Goal: Task Accomplishment & Management: Complete application form

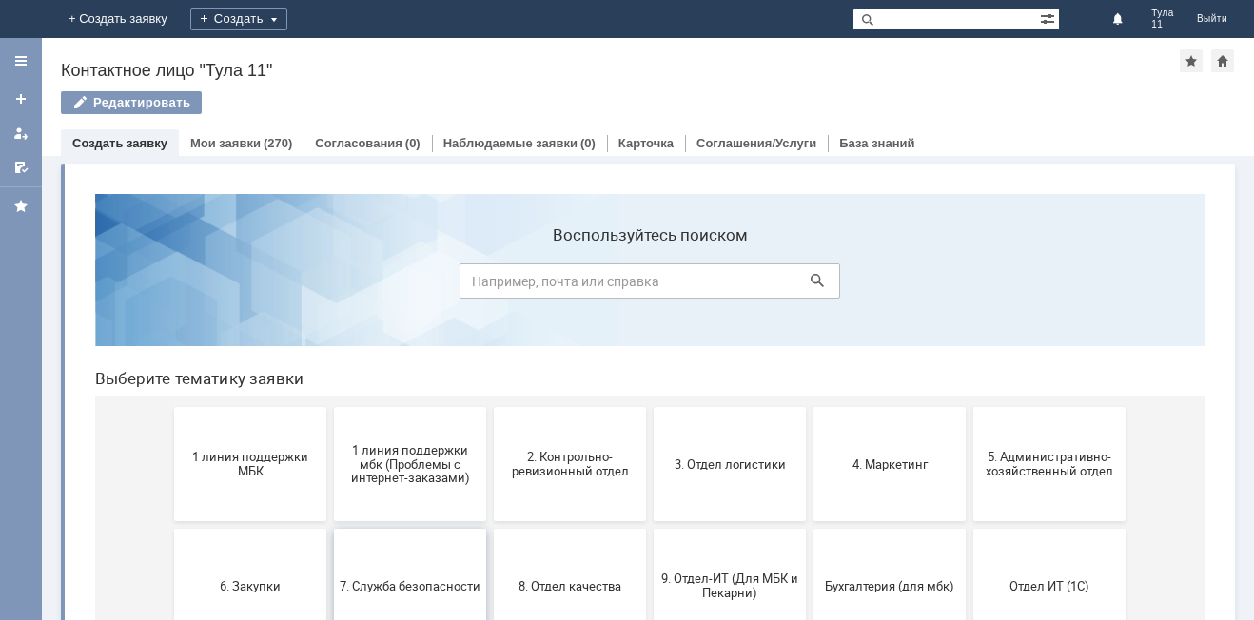
click at [438, 567] on button "7. Служба безопасности" at bounding box center [410, 586] width 152 height 114
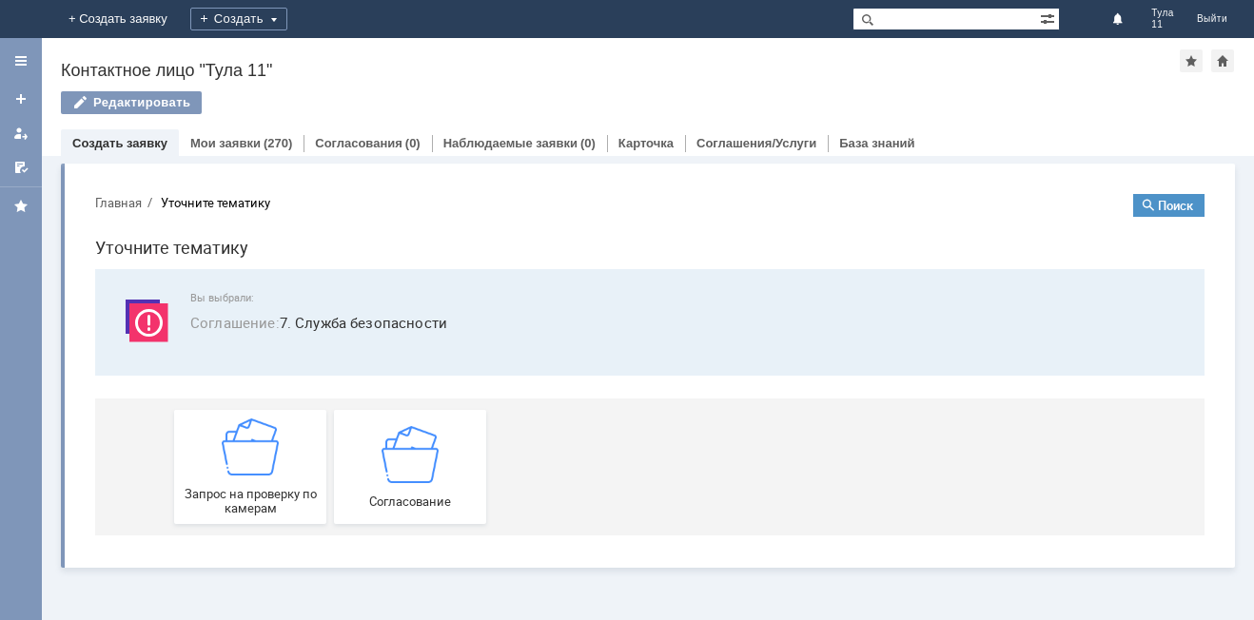
click at [138, 136] on link "Создать заявку" at bounding box center [119, 143] width 95 height 14
click at [23, 19] on img at bounding box center [23, 19] width 0 height 0
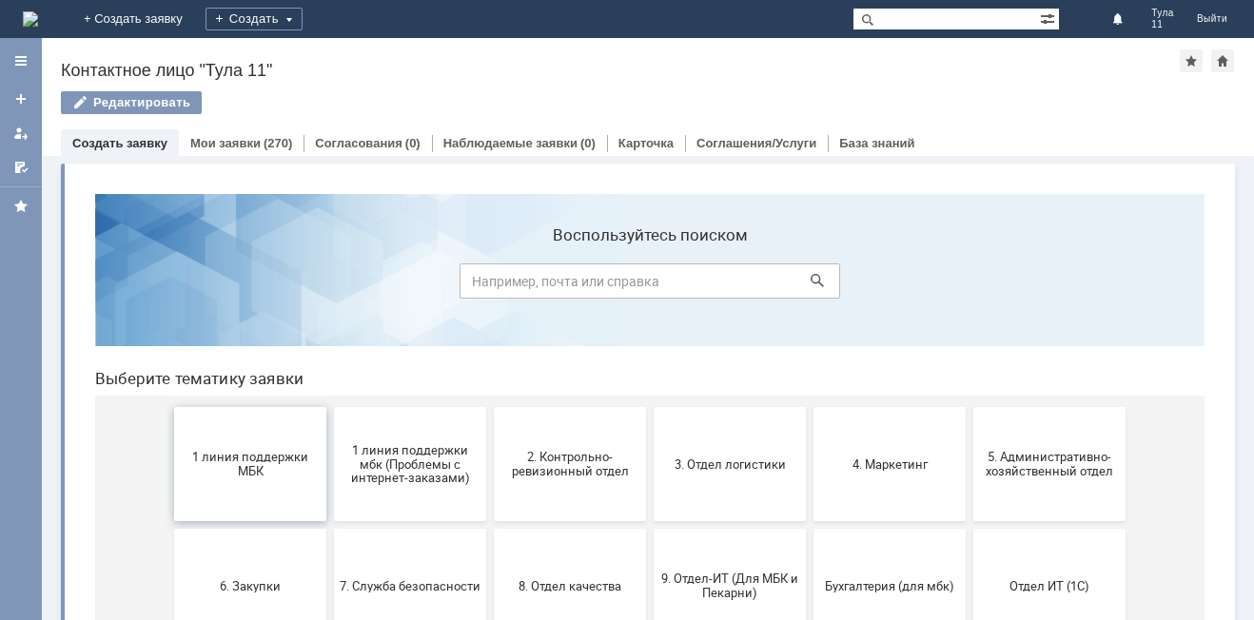
click at [265, 495] on button "1 линия поддержки МБК" at bounding box center [250, 464] width 152 height 114
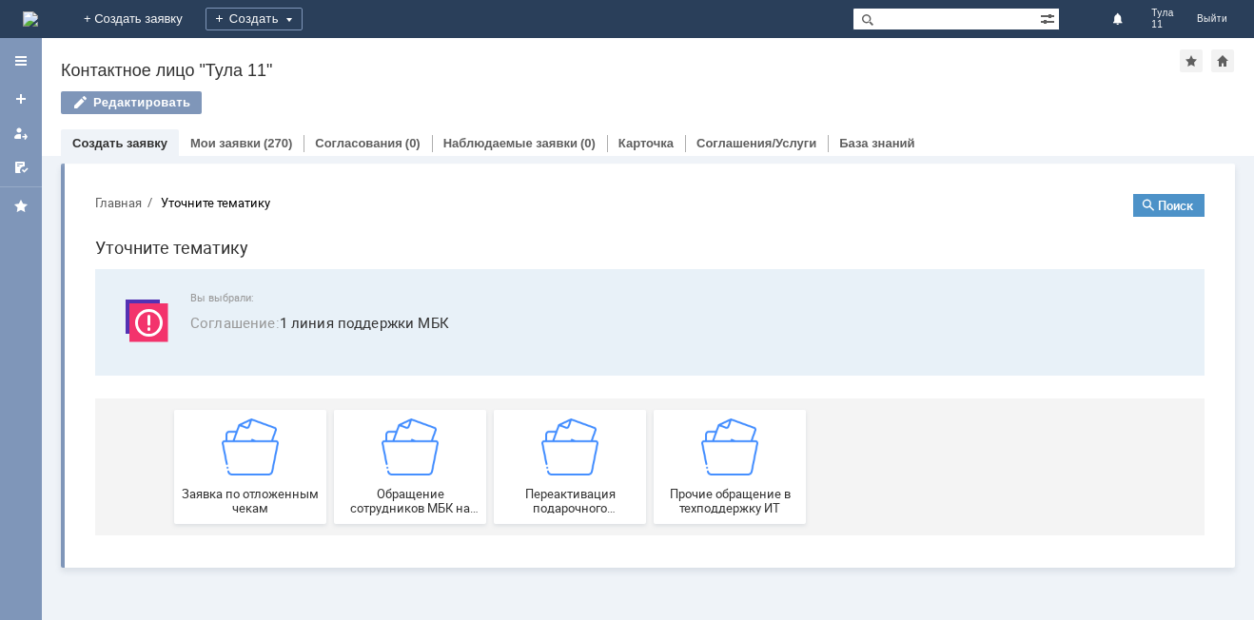
click at [38, 11] on img at bounding box center [30, 18] width 15 height 15
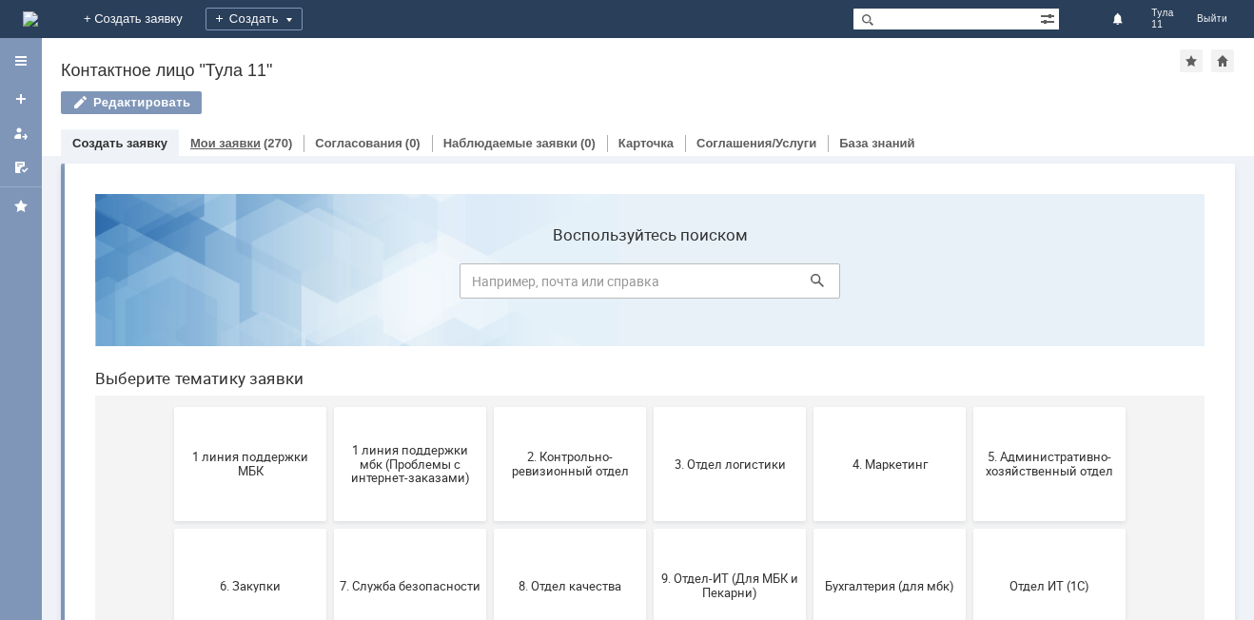
click at [234, 138] on link "Мои заявки" at bounding box center [225, 143] width 70 height 14
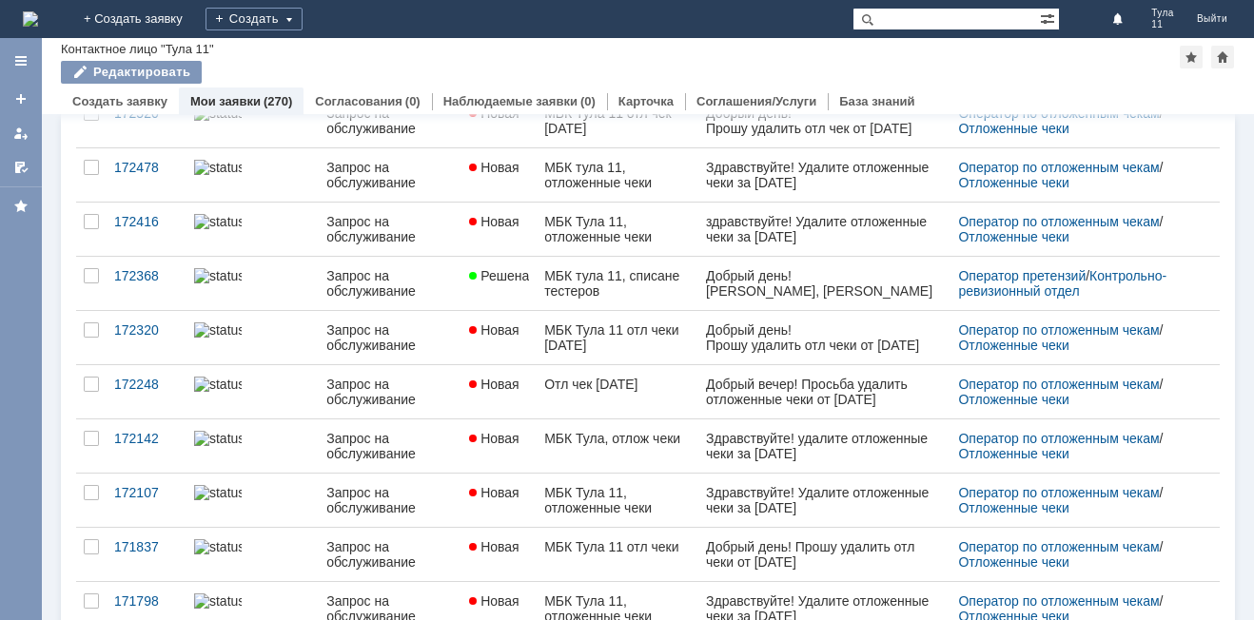
scroll to position [733, 0]
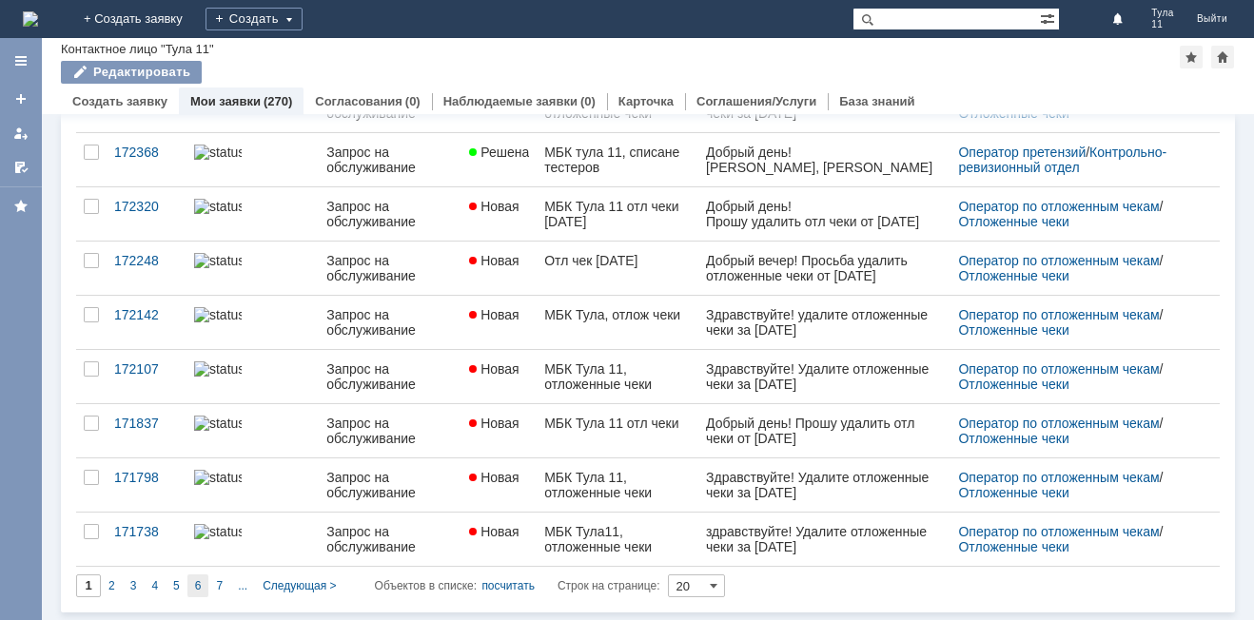
click at [187, 584] on div "6" at bounding box center [198, 586] width 22 height 23
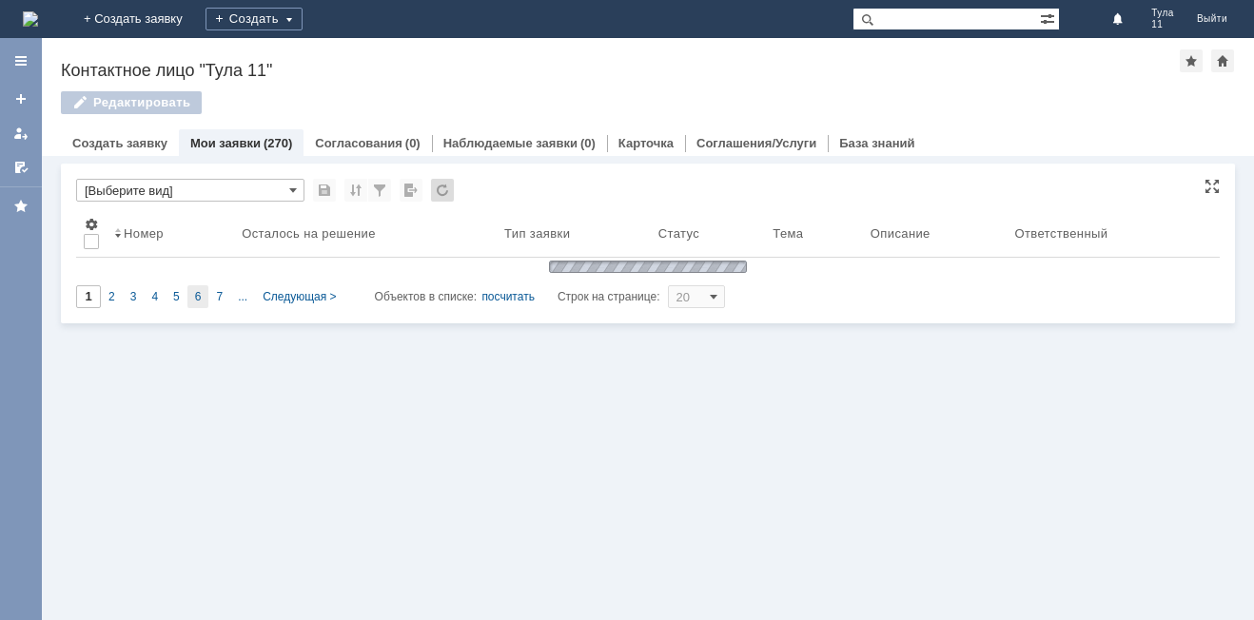
type input "6"
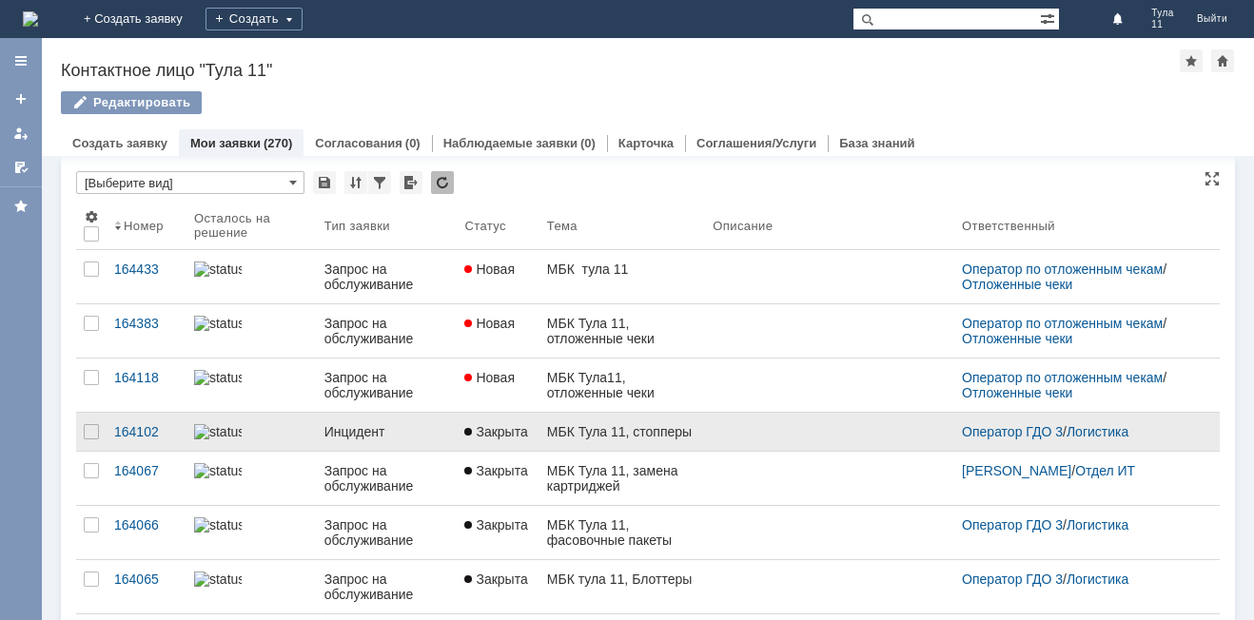
scroll to position [0, 0]
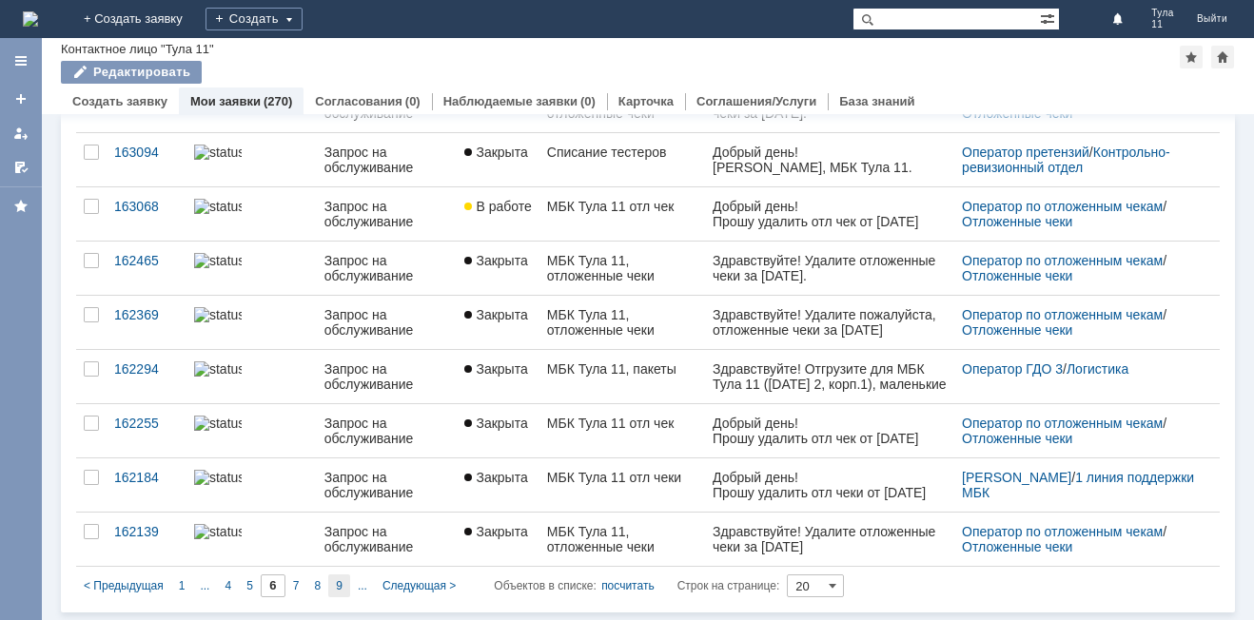
click at [337, 583] on span "9" at bounding box center [339, 585] width 7 height 13
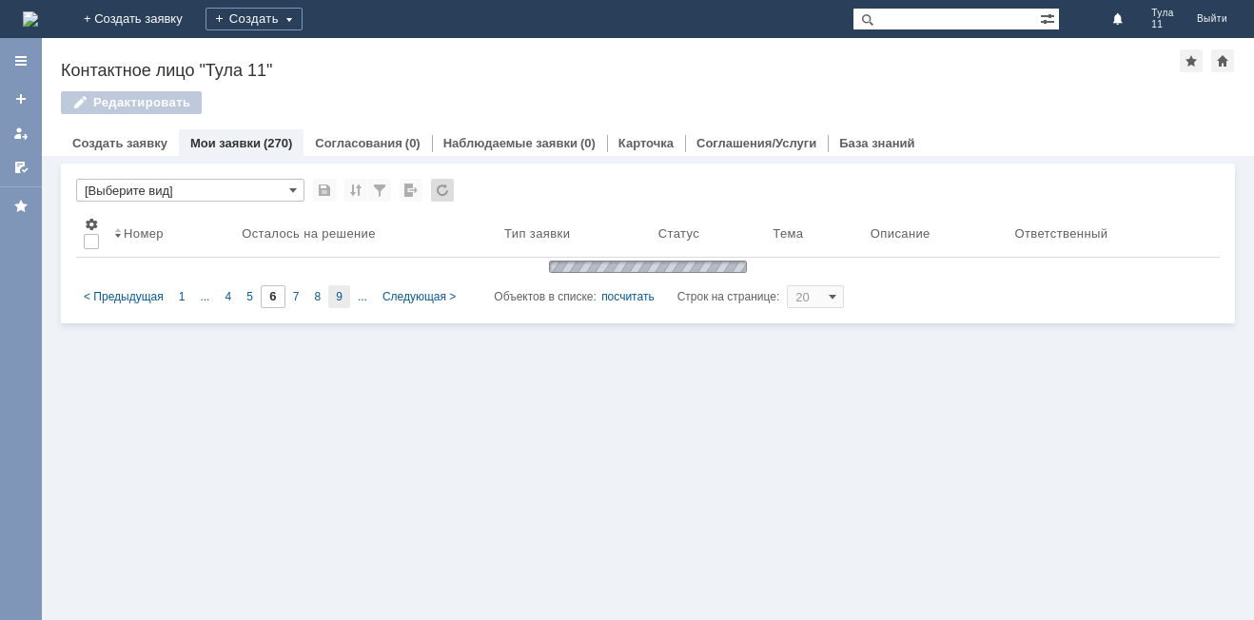
type input "9"
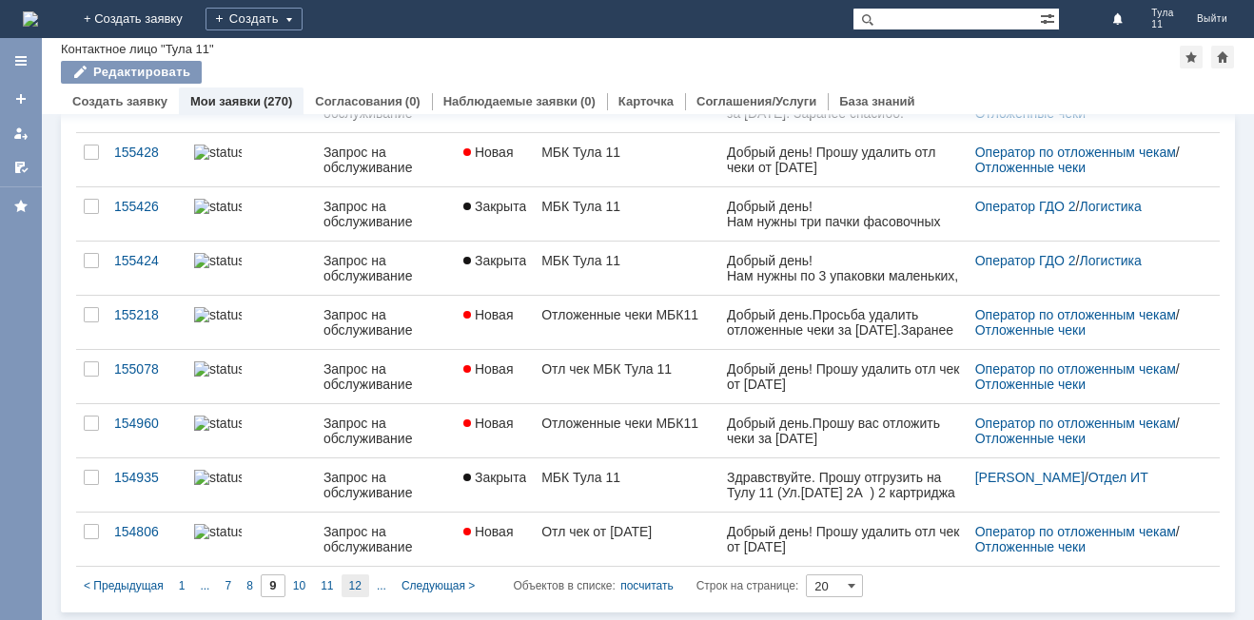
click at [362, 579] on div "12" at bounding box center [356, 586] width 28 height 23
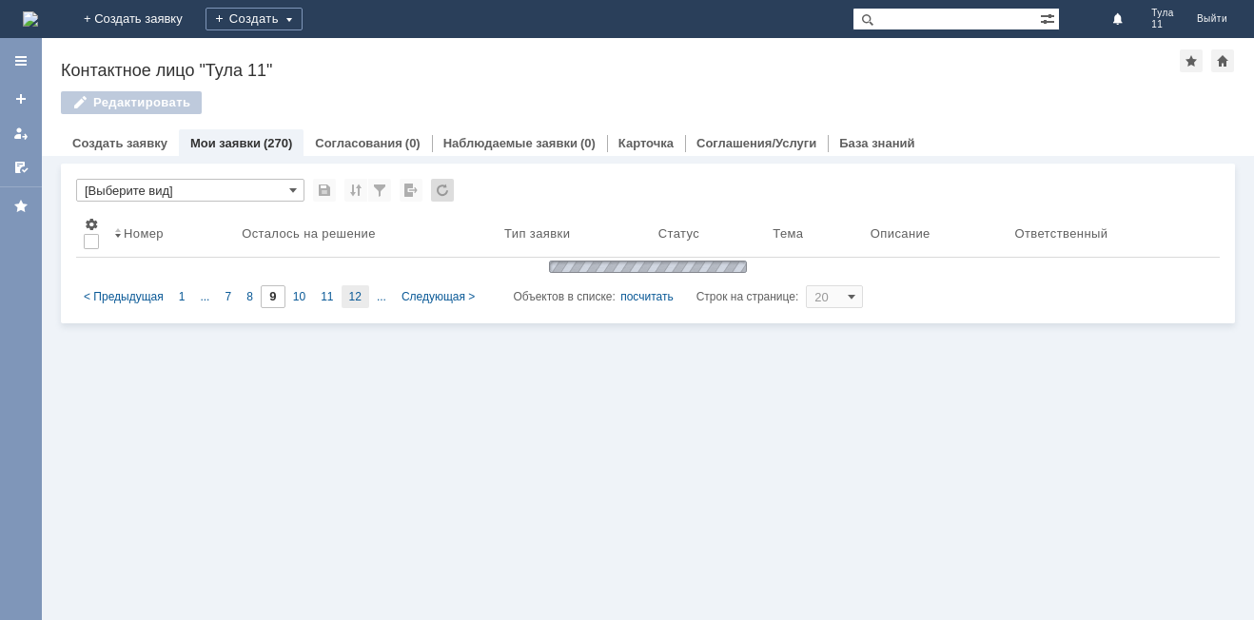
type input "12"
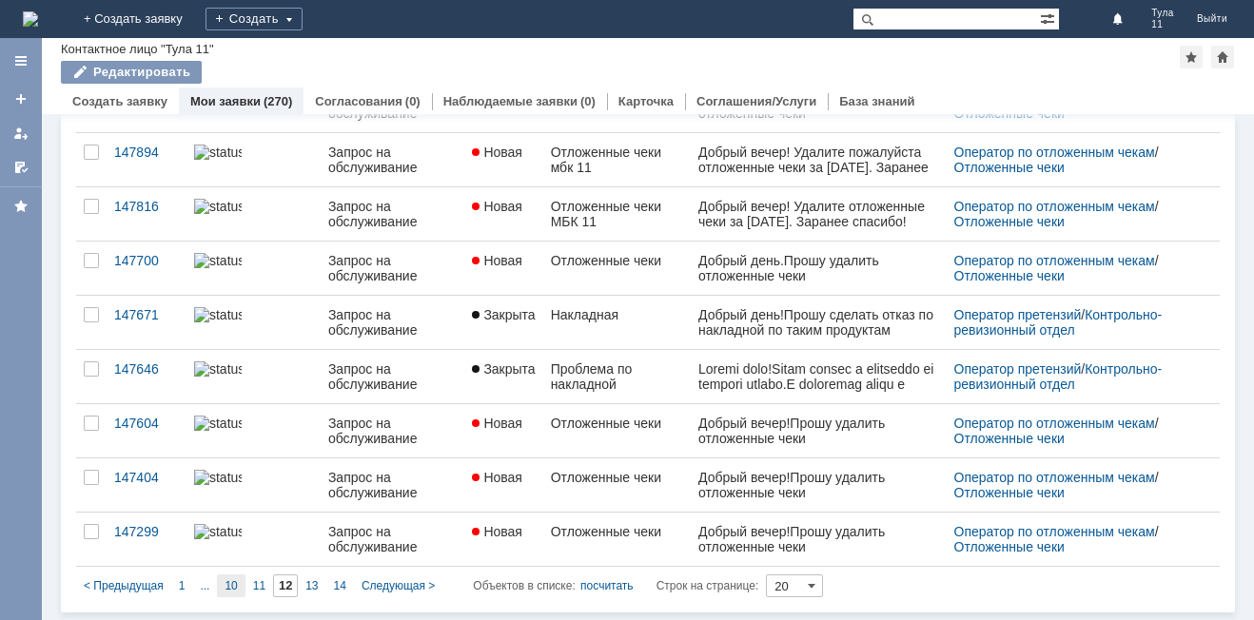
click at [231, 582] on span "10" at bounding box center [231, 585] width 12 height 13
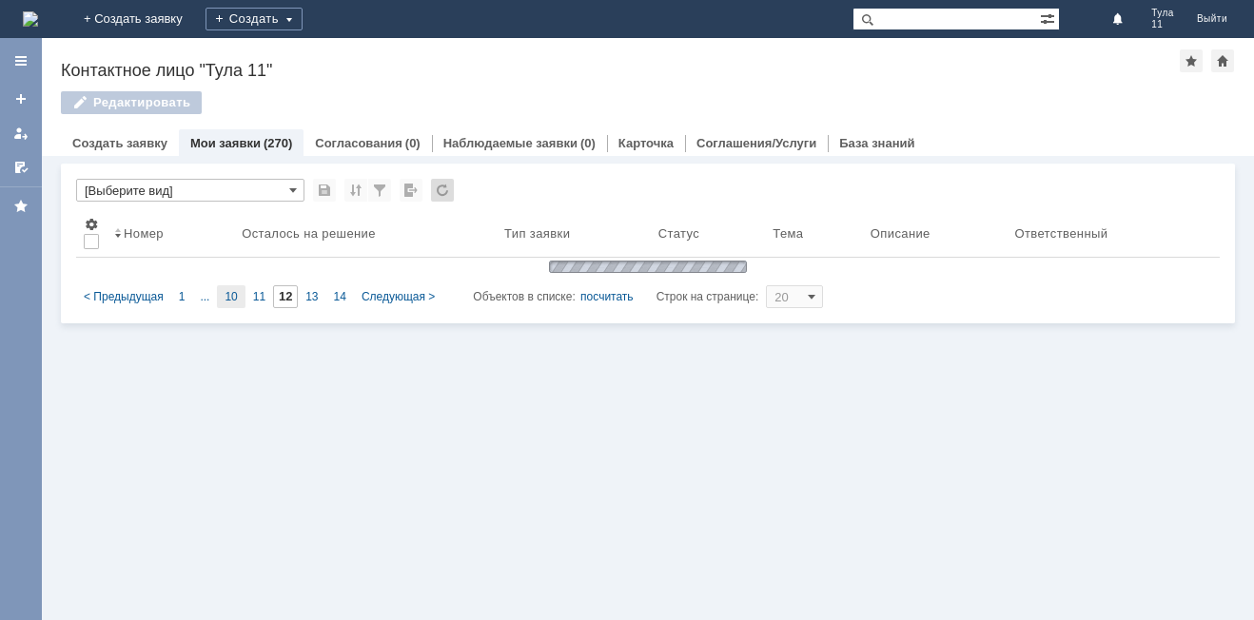
type input "10"
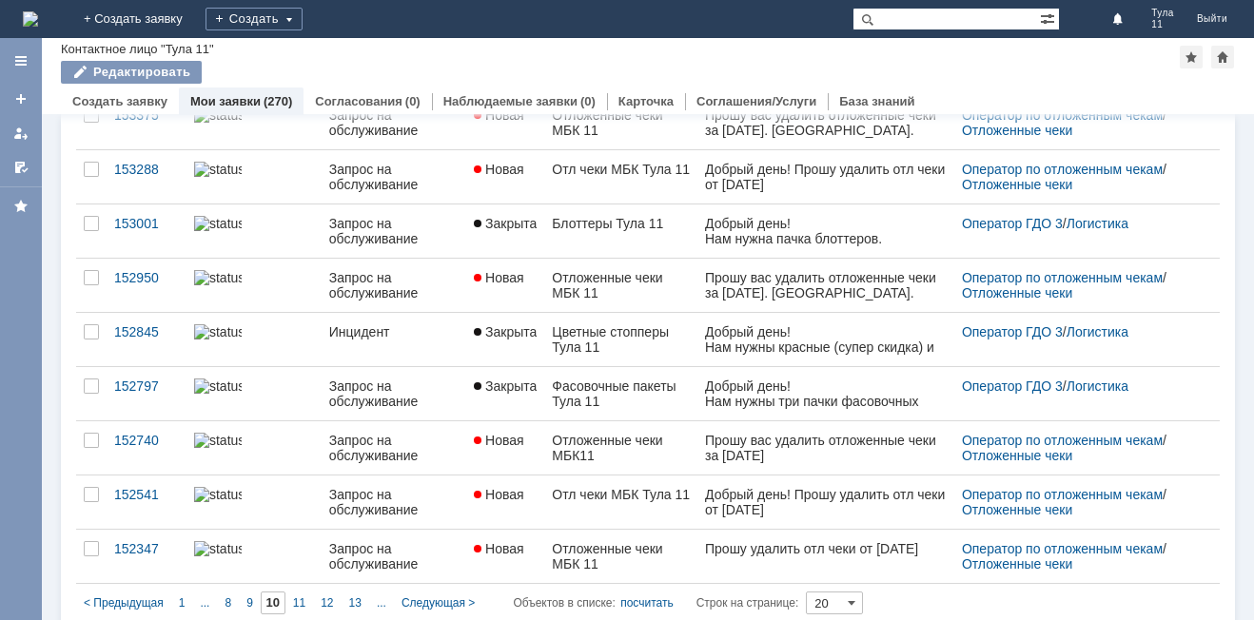
scroll to position [733, 0]
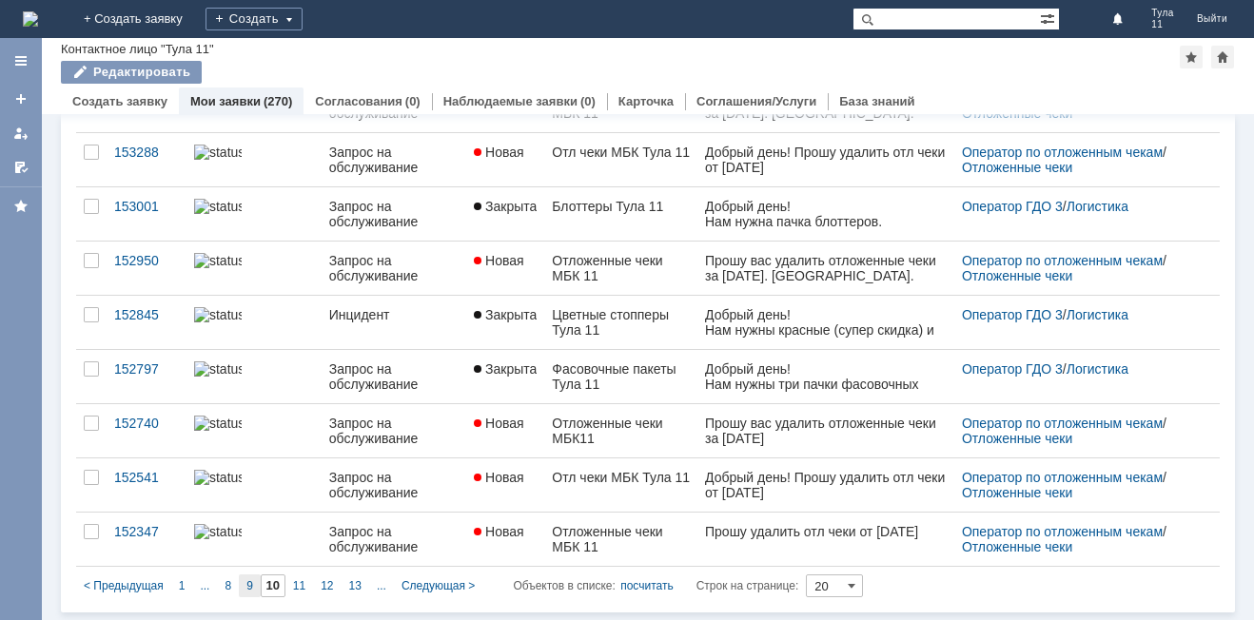
click at [251, 581] on span "9" at bounding box center [249, 585] width 7 height 13
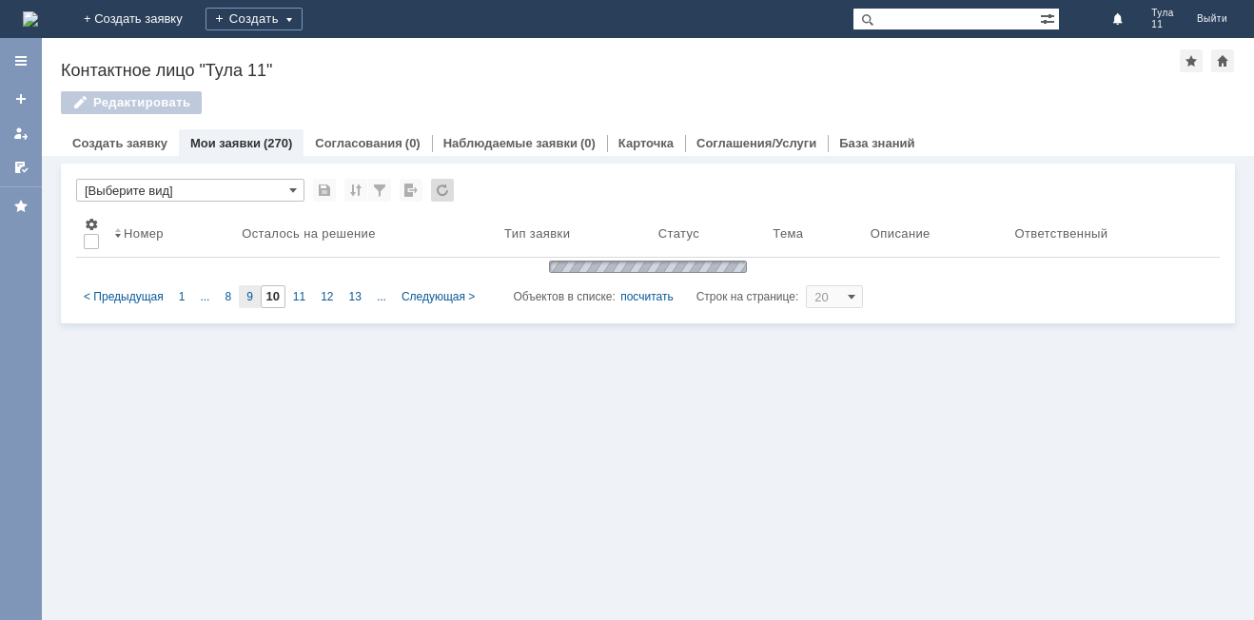
type input "9"
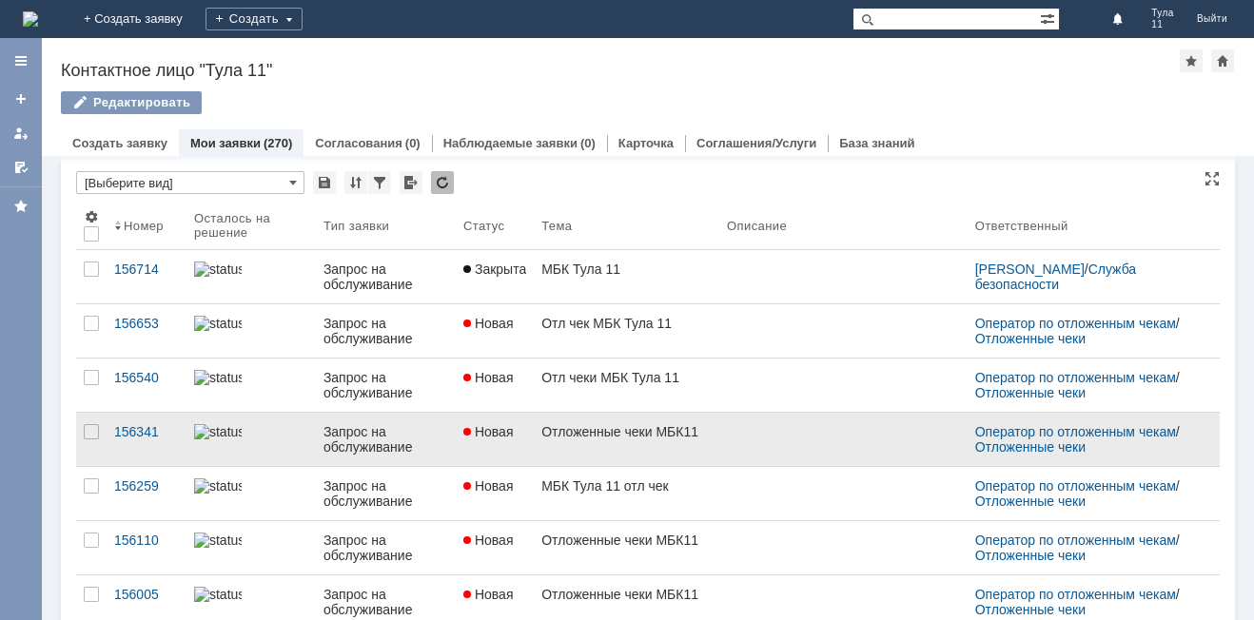
scroll to position [0, 0]
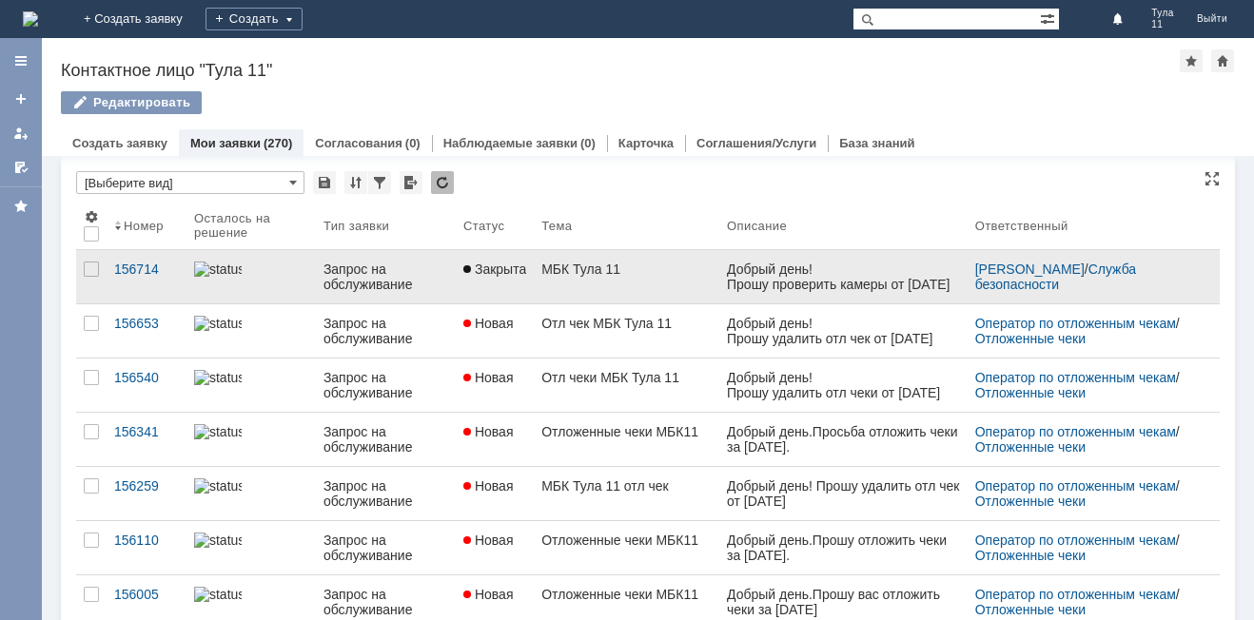
click at [848, 290] on div "Прошу проверить камеры от 19.12.2024 время с 15:40 до 16:00 по факту кражи." at bounding box center [843, 300] width 233 height 46
click at [577, 268] on div "МБК Тула 11" at bounding box center [626, 269] width 170 height 15
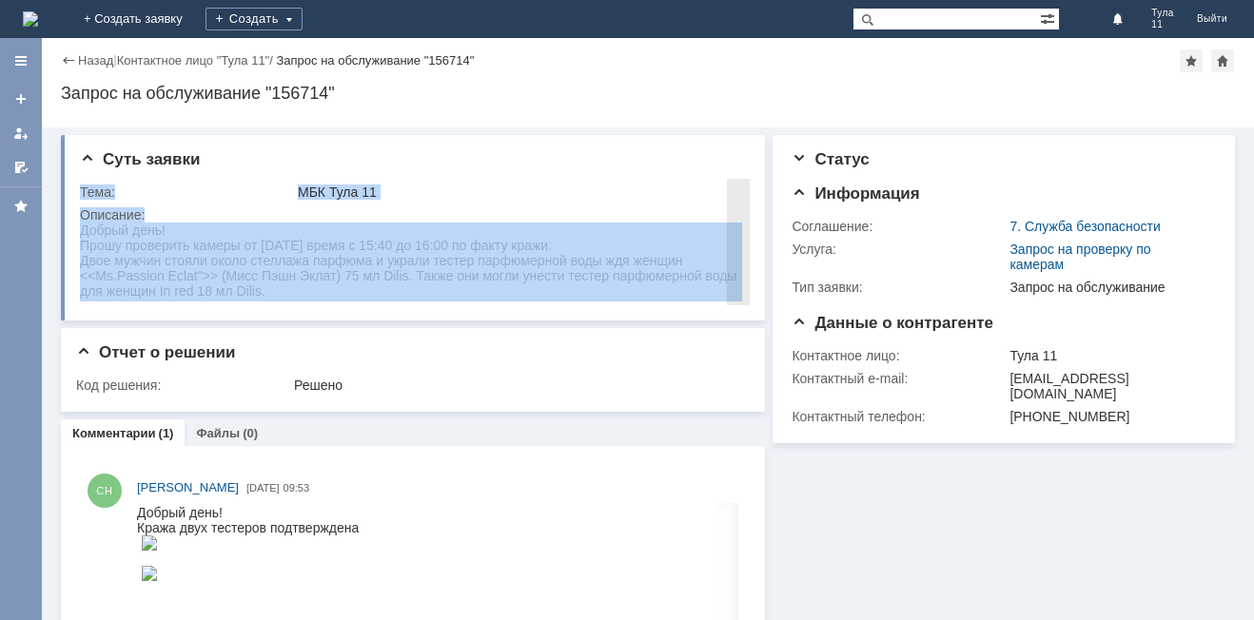
drag, startPoint x: 158, startPoint y: 448, endPoint x: 267, endPoint y: 291, distance: 191.3
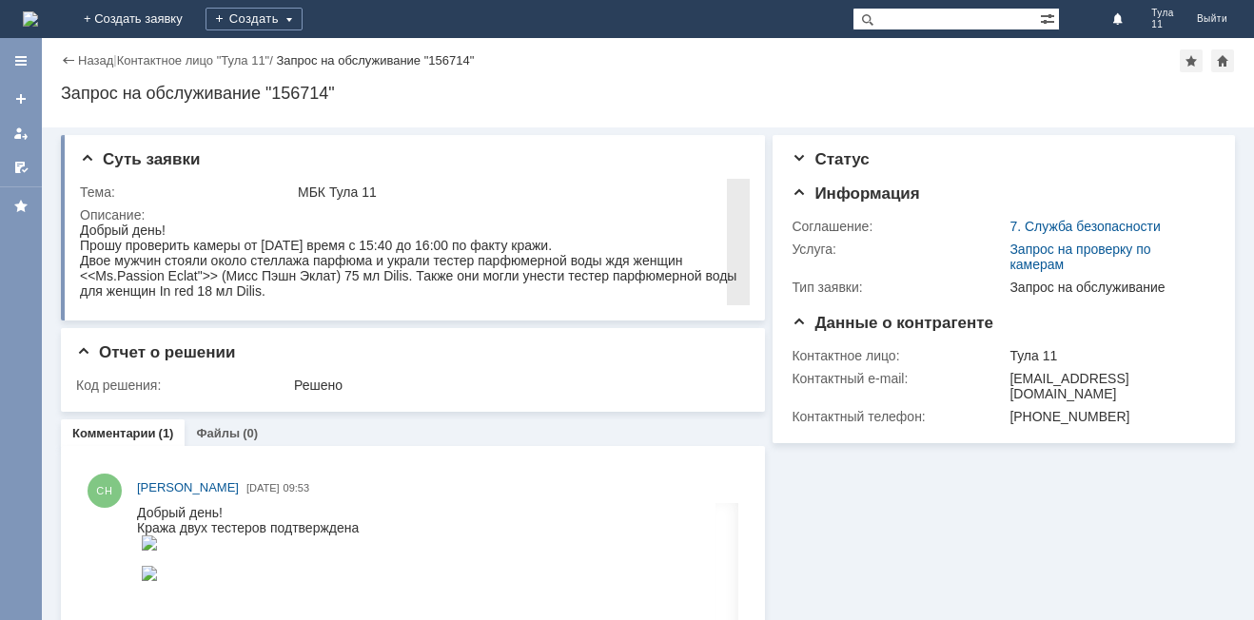
drag, startPoint x: 148, startPoint y: 253, endPoint x: 97, endPoint y: 236, distance: 54.2
click at [144, 251] on body "Добрый день! Прошу проверить камеры от 19.12.2024 время с 15:40 до 16:00 по фак…" at bounding box center [411, 261] width 662 height 76
click at [147, 268] on div "Двое мужчин стояли около стеллажа парфюма и украли тестер парфюмерной воды ждя …" at bounding box center [411, 276] width 662 height 46
drag, startPoint x: 155, startPoint y: 450, endPoint x: 195, endPoint y: 246, distance: 207.5
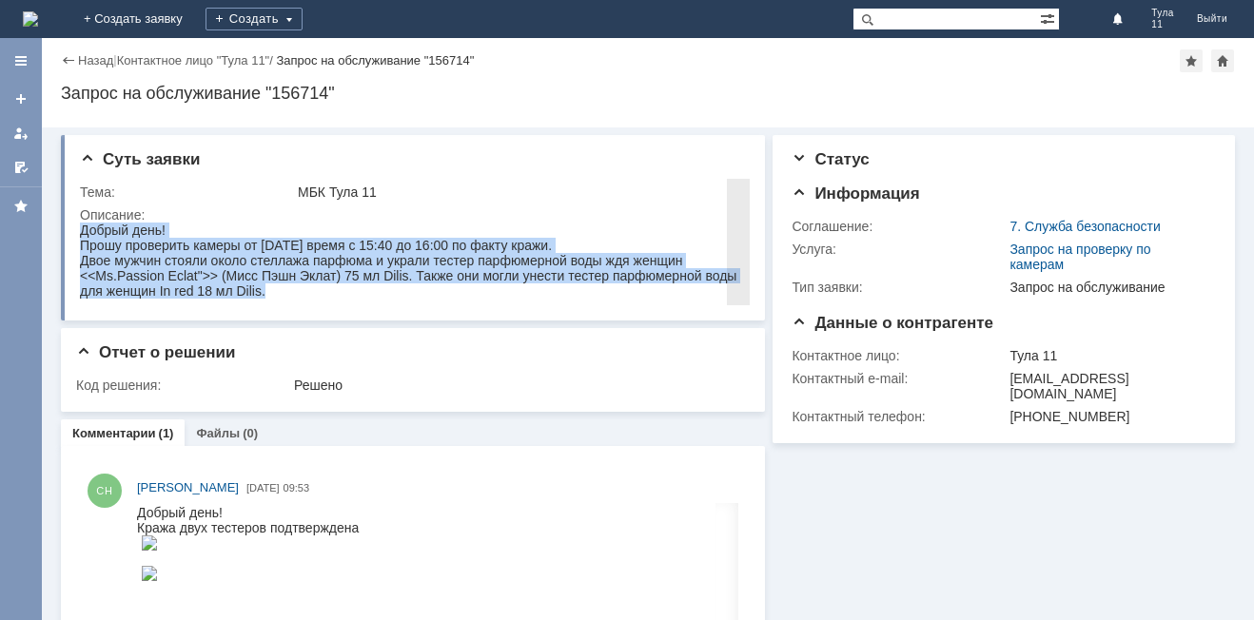
drag, startPoint x: 81, startPoint y: 229, endPoint x: 359, endPoint y: 523, distance: 404.5
click at [279, 299] on html "Добрый день! Прошу проверить камеры от 19.12.2024 время с 15:40 до 16:00 по фак…" at bounding box center [411, 261] width 662 height 76
copy body "Добрый день! Прошу проверить камеры от 19.12.2024 время с 15:40 до 16:00 по фак…"
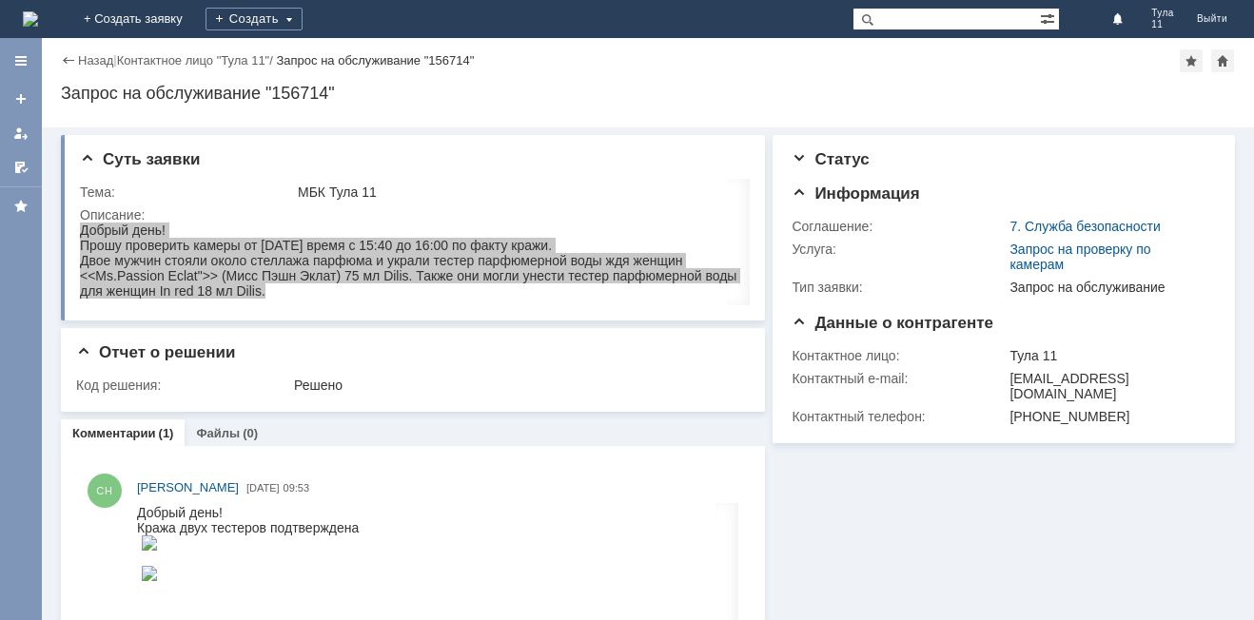
click at [38, 17] on img at bounding box center [30, 18] width 15 height 15
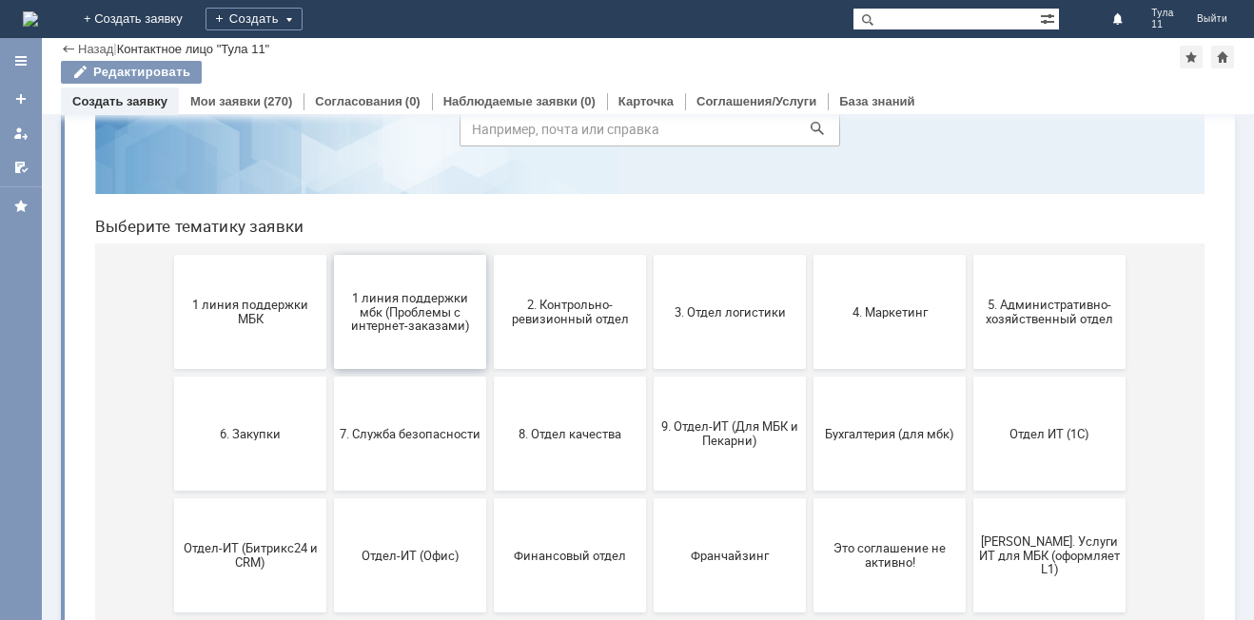
scroll to position [190, 0]
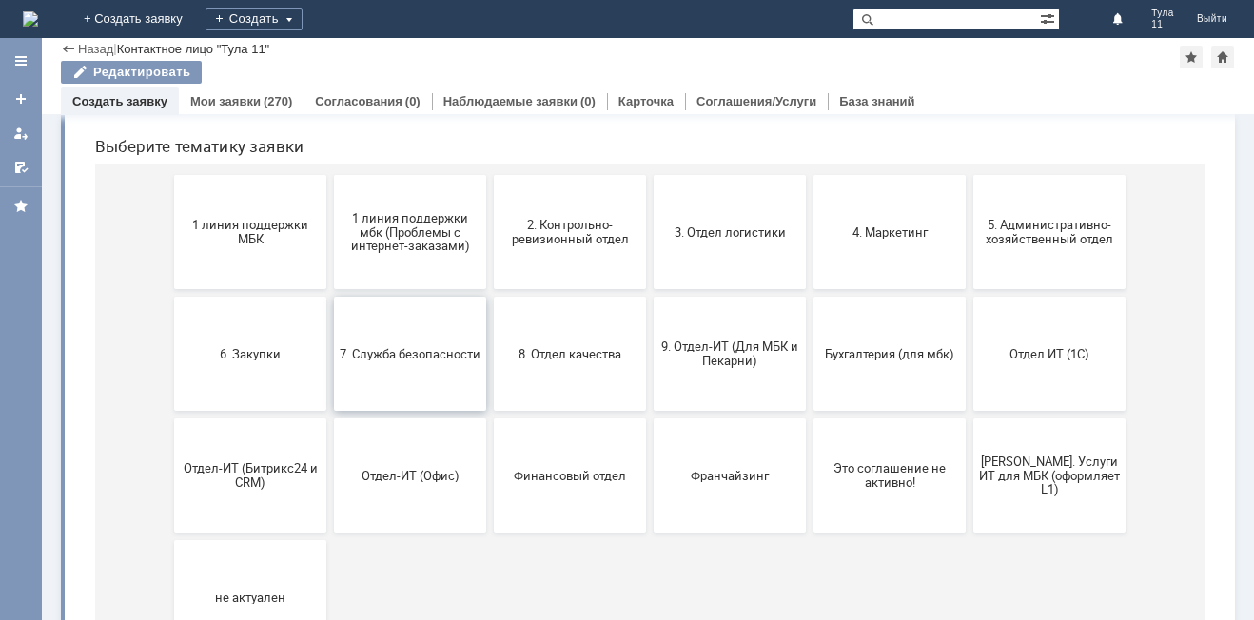
click at [423, 346] on span "7. Служба безопасности" at bounding box center [410, 353] width 141 height 14
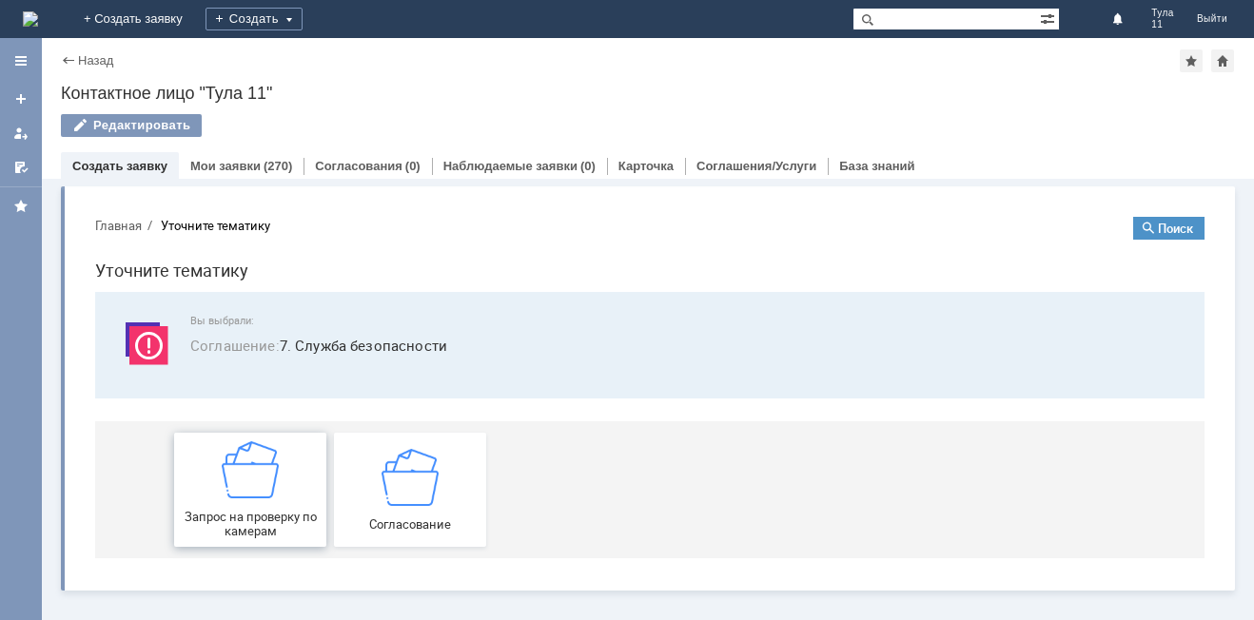
click at [229, 502] on div "Запрос на проверку по камерам" at bounding box center [250, 489] width 141 height 97
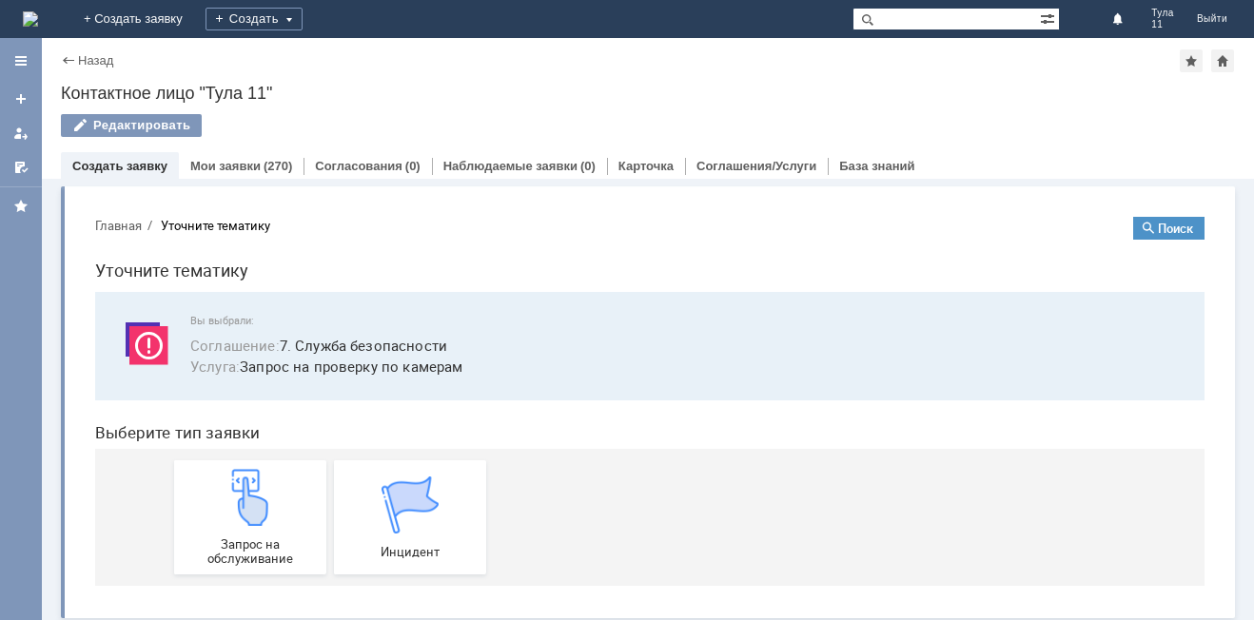
click at [229, 502] on img at bounding box center [250, 497] width 57 height 57
click at [201, 163] on link "Мои заявки" at bounding box center [225, 166] width 70 height 14
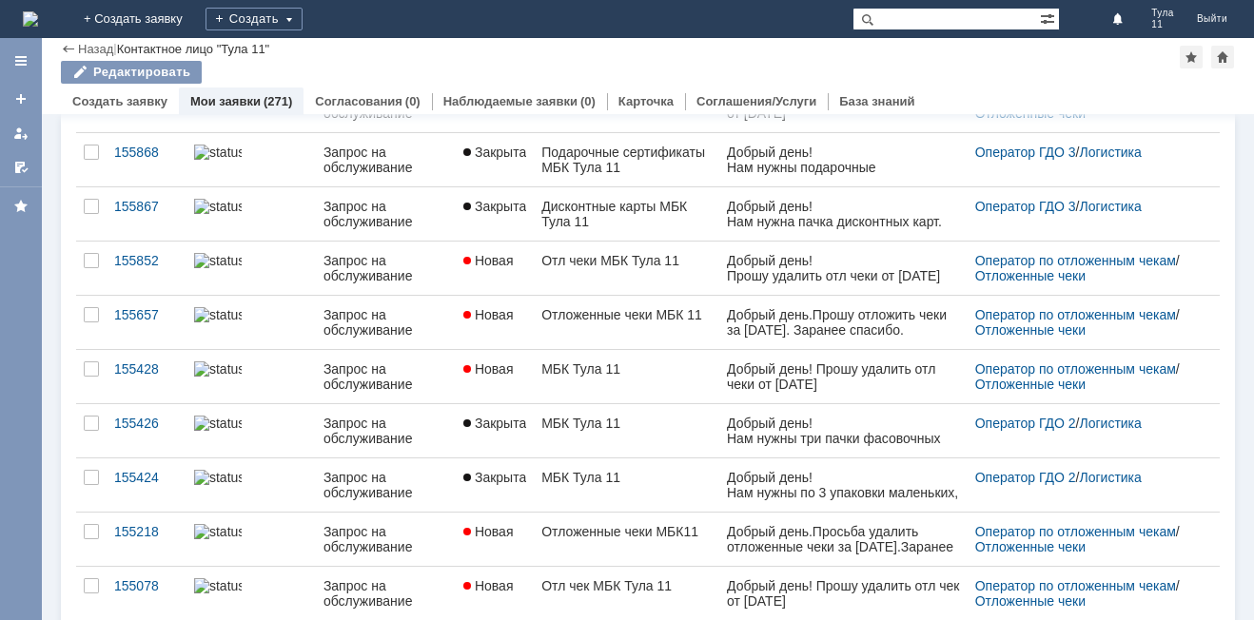
scroll to position [733, 0]
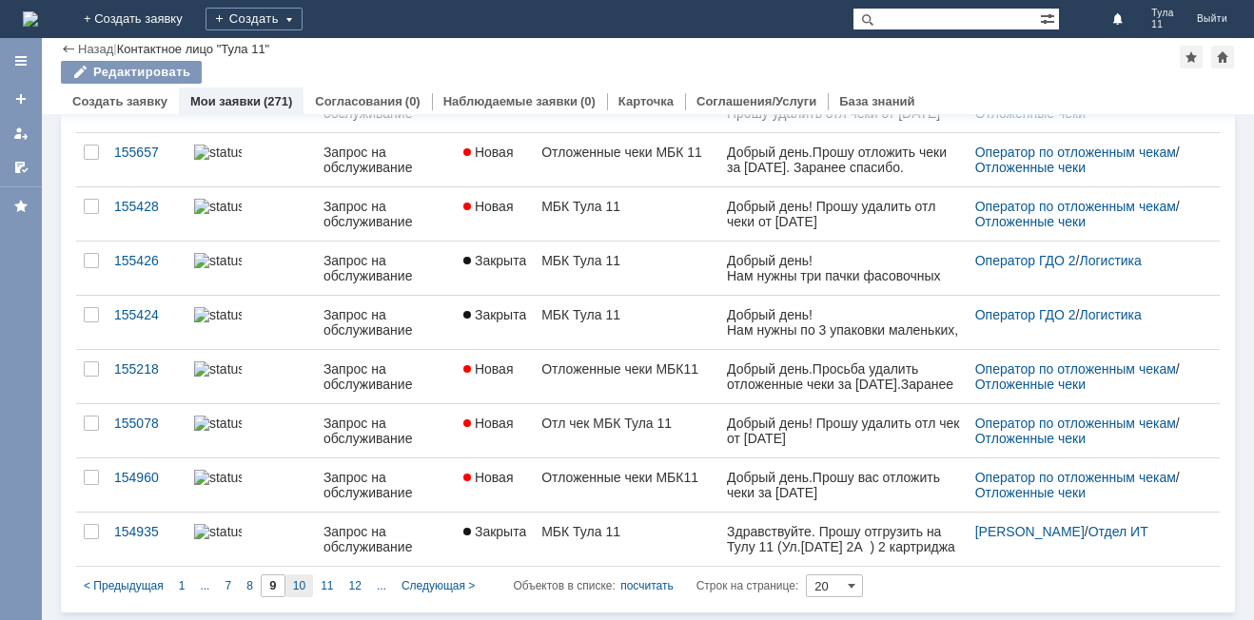
click at [297, 584] on span "10" at bounding box center [299, 585] width 12 height 13
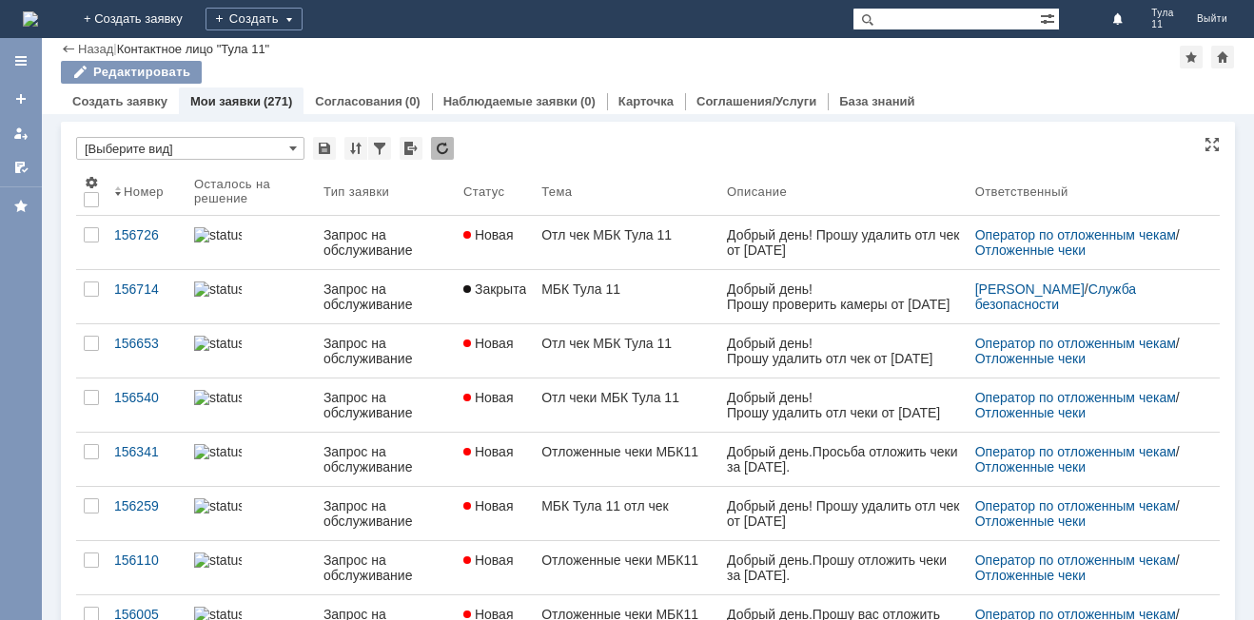
type input "10"
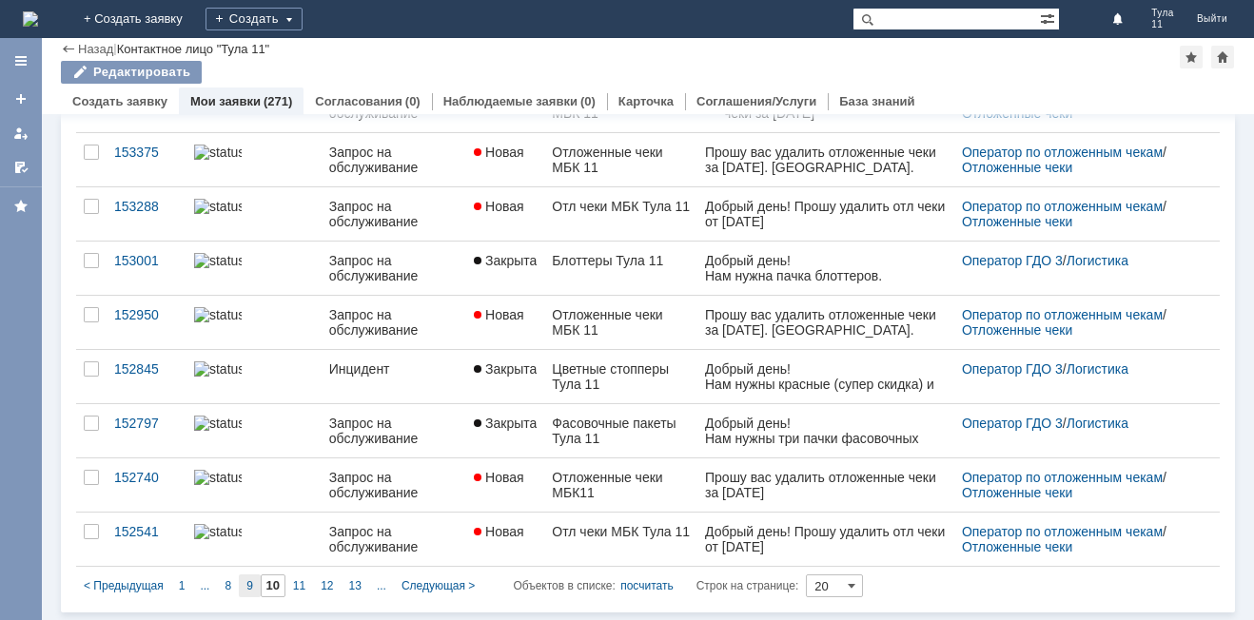
click at [247, 585] on span "9" at bounding box center [249, 585] width 7 height 13
type input "9"
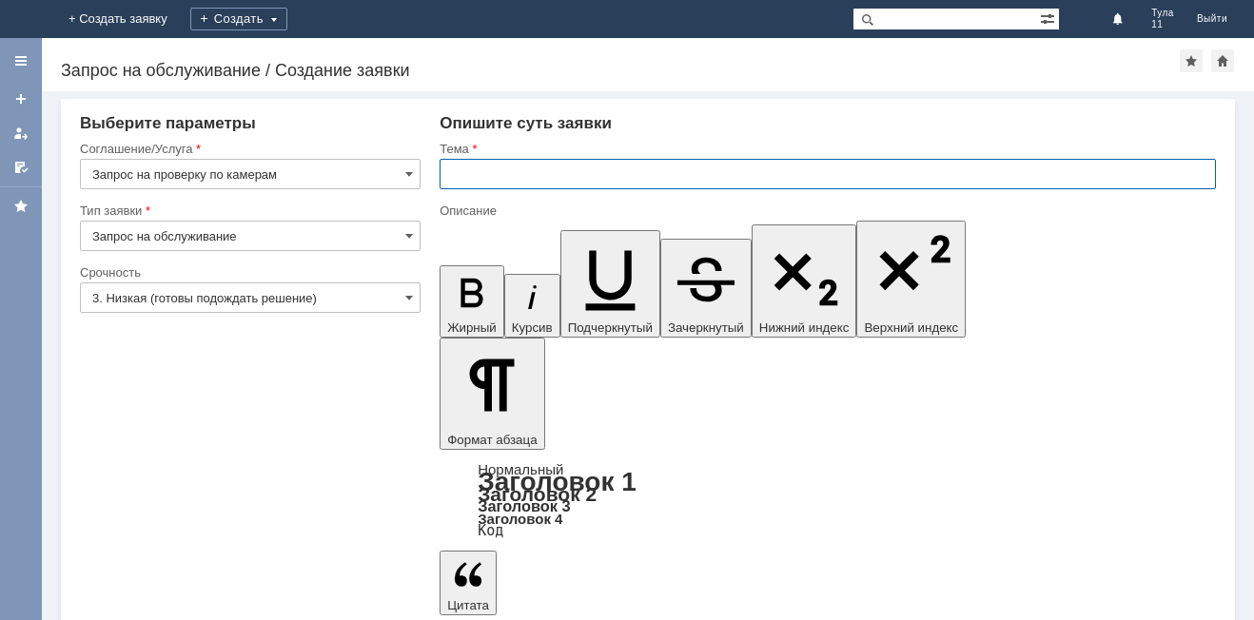
click at [549, 182] on input "text" at bounding box center [828, 174] width 776 height 30
type input "МБК Тула 11"
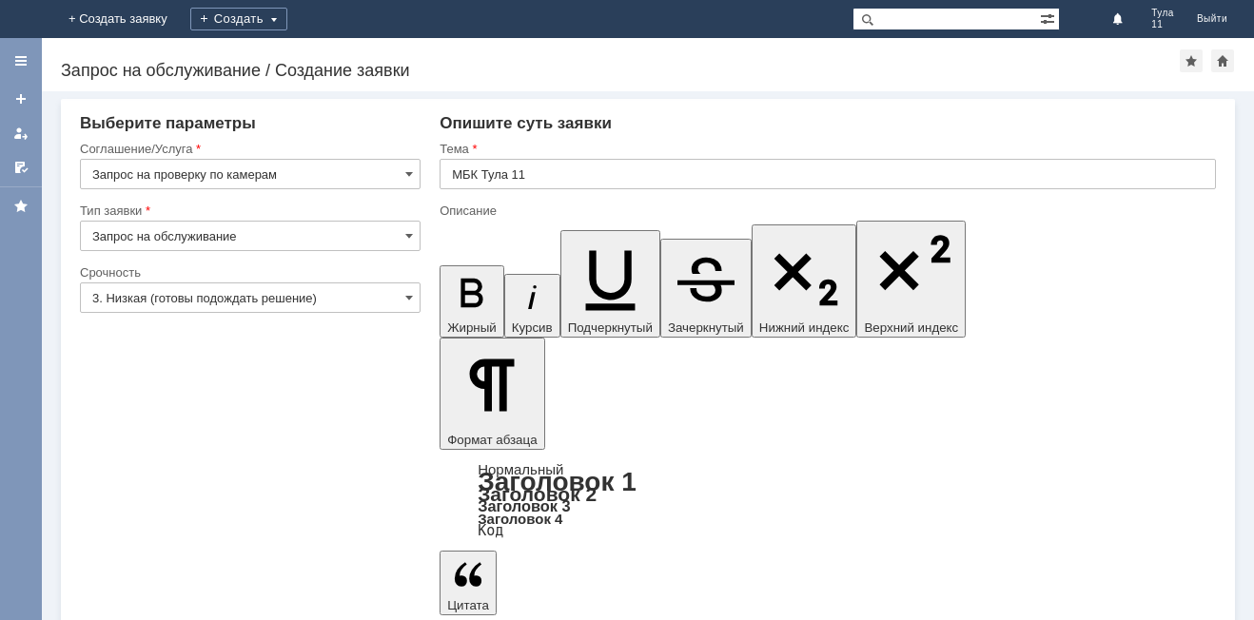
drag, startPoint x: 642, startPoint y: 5084, endPoint x: 703, endPoint y: 5081, distance: 61.0
drag, startPoint x: 751, startPoint y: 5082, endPoint x: 783, endPoint y: 5086, distance: 32.6
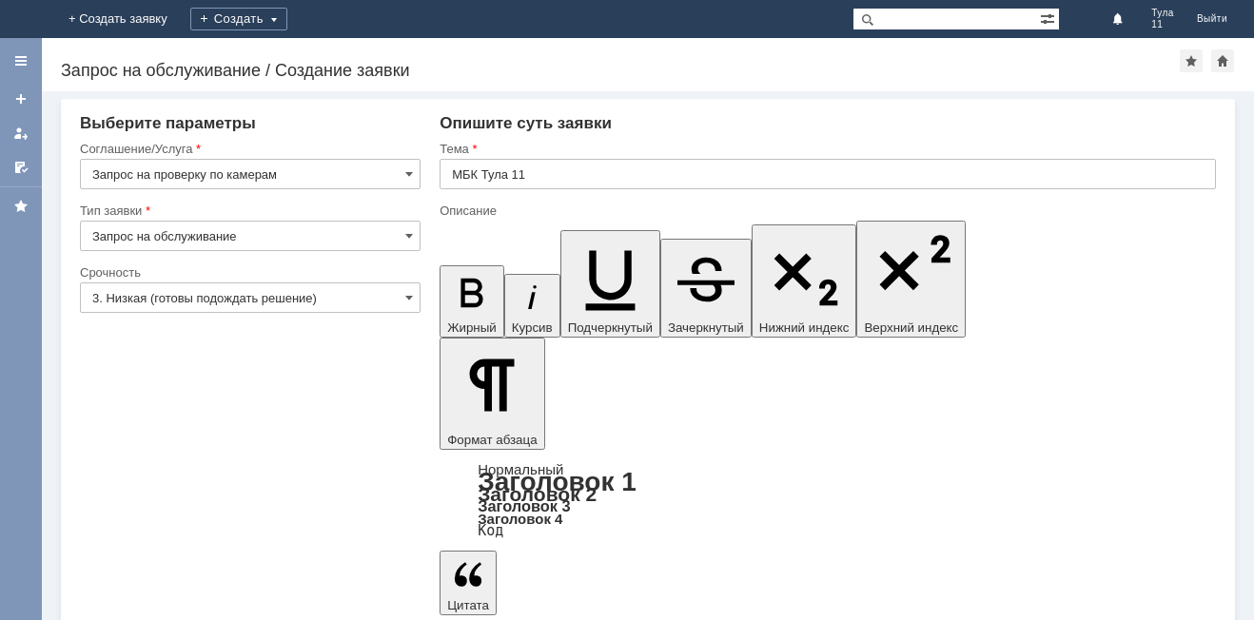
drag, startPoint x: 457, startPoint y: 5103, endPoint x: 1187, endPoint y: 5141, distance: 731.6
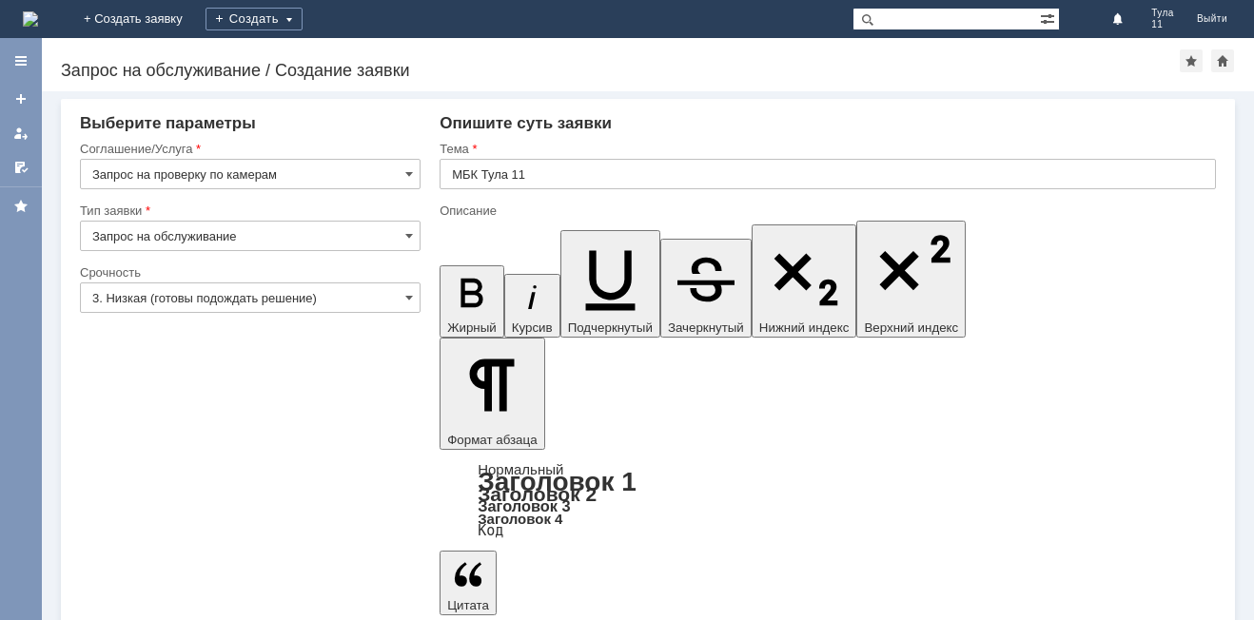
click at [254, 302] on input "3. Низкая (готовы подождать решение)" at bounding box center [250, 298] width 341 height 30
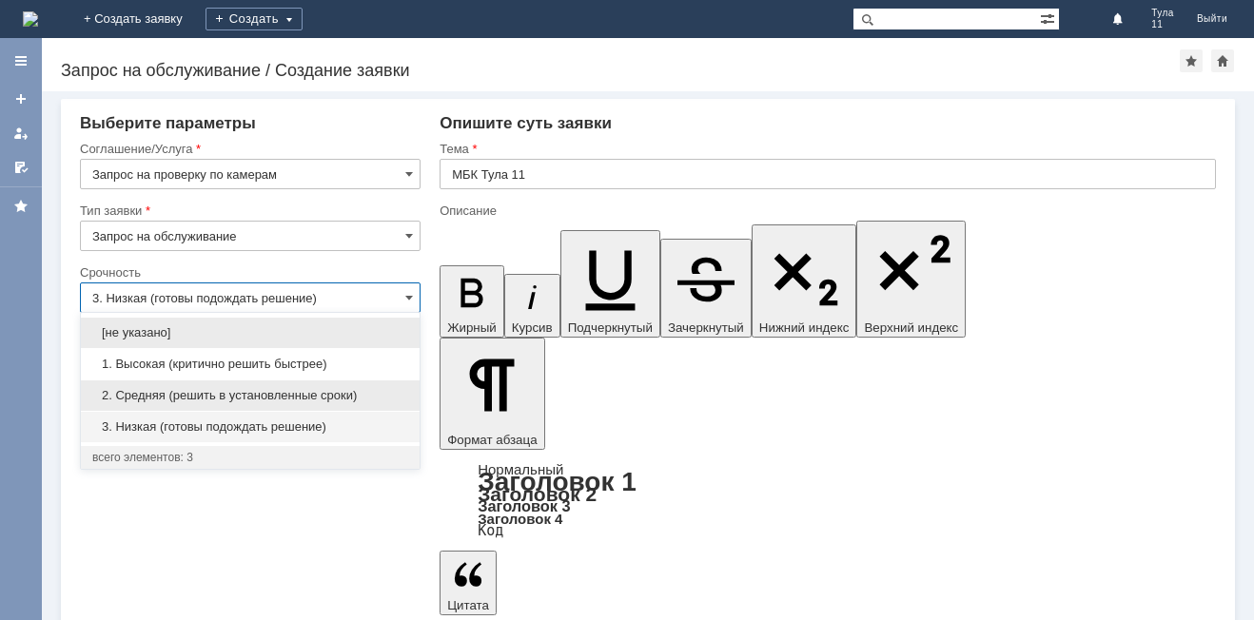
click at [237, 386] on div "2. Средняя (решить в установленные сроки)" at bounding box center [250, 396] width 339 height 30
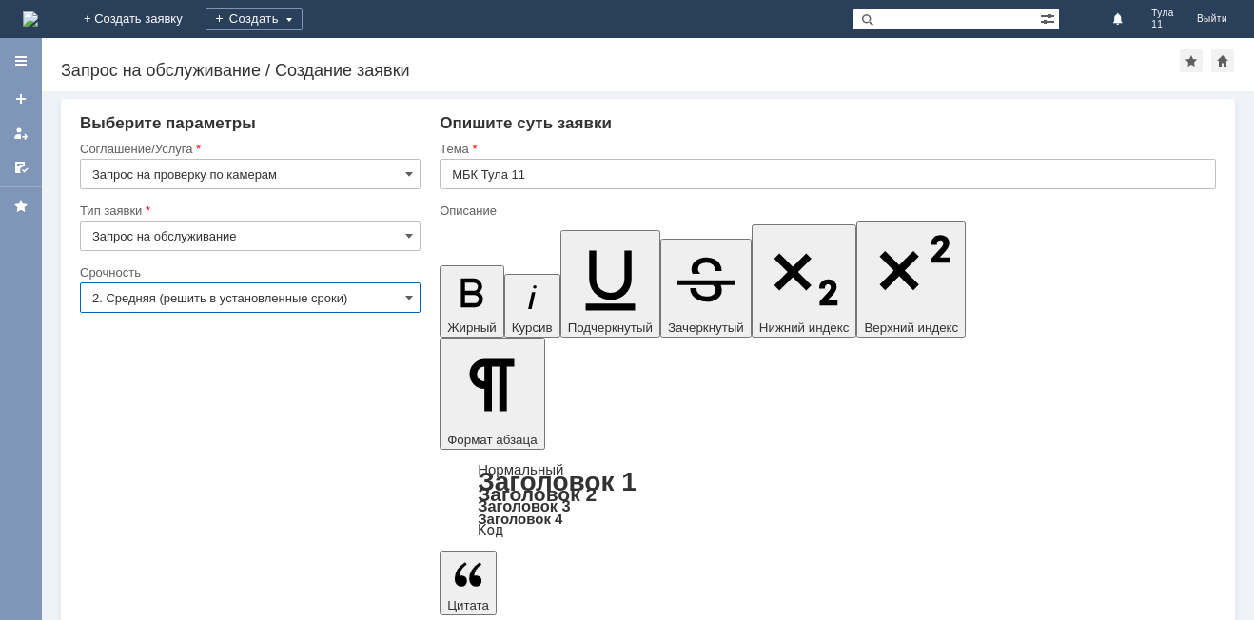
click at [266, 303] on input "2. Средняя (решить в установленные сроки)" at bounding box center [250, 298] width 341 height 30
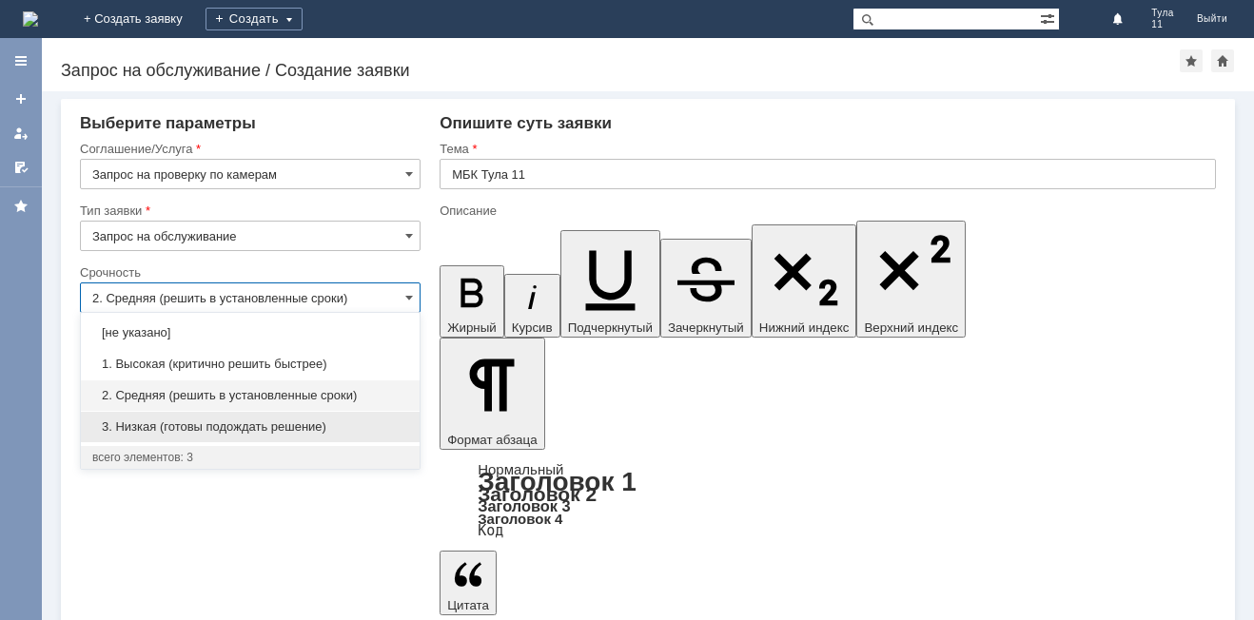
click at [248, 423] on span "3. Низкая (готовы подождать решение)" at bounding box center [250, 427] width 316 height 15
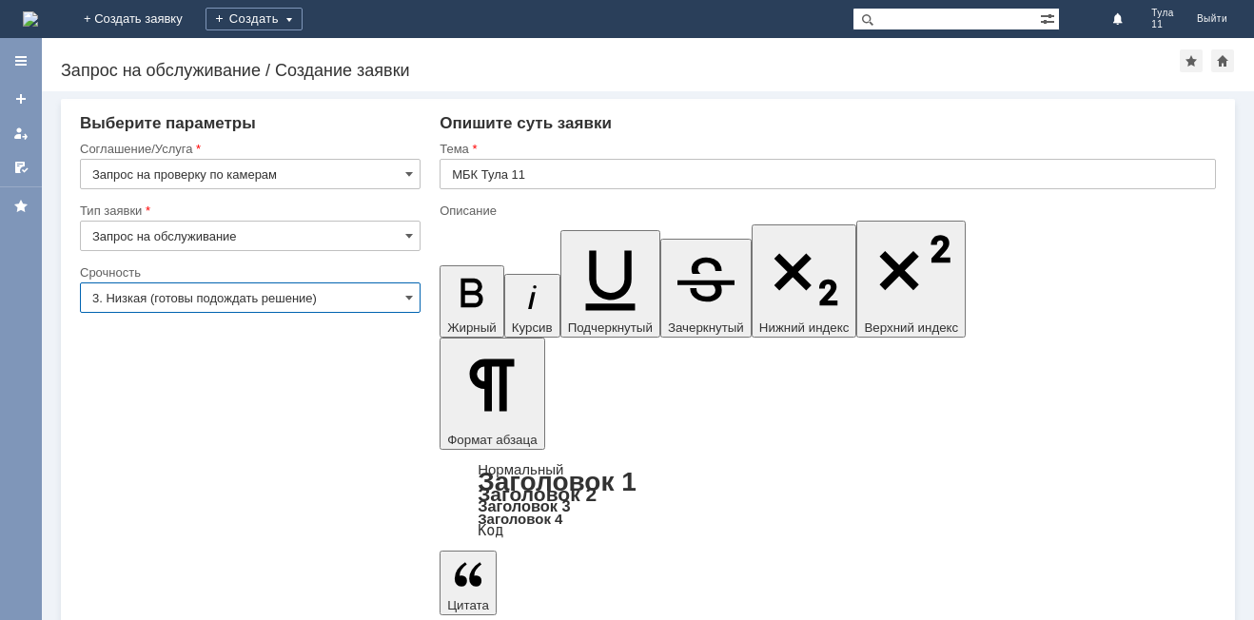
type input "3. Низкая (готовы подождать решение)"
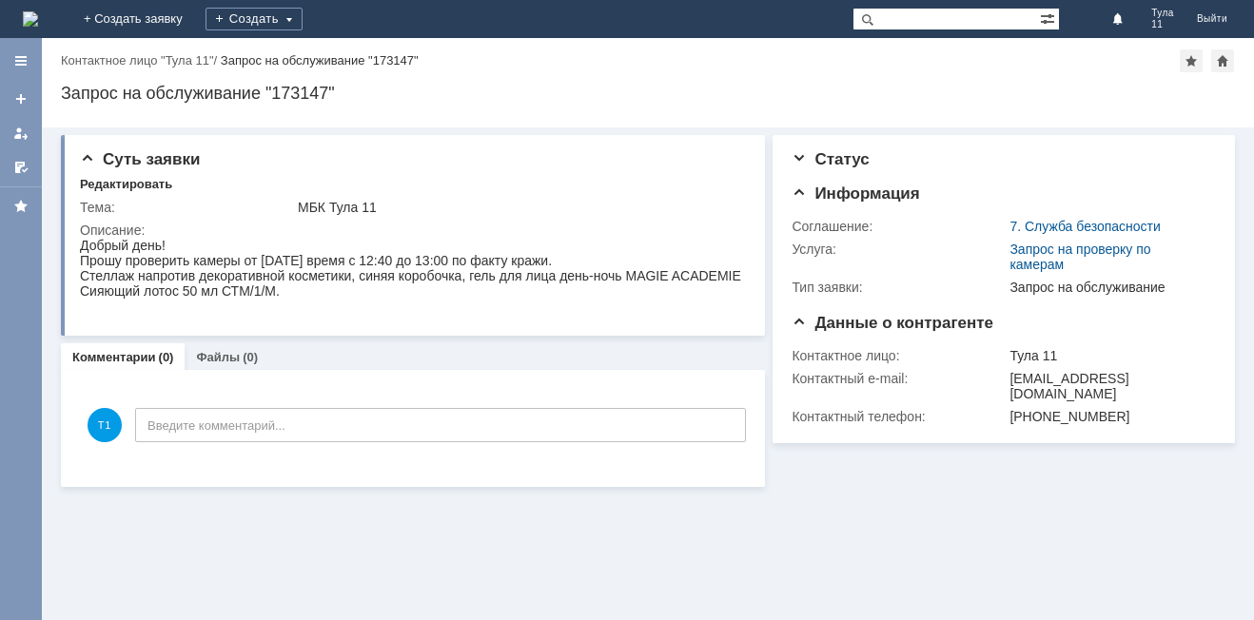
click at [38, 22] on img at bounding box center [30, 18] width 15 height 15
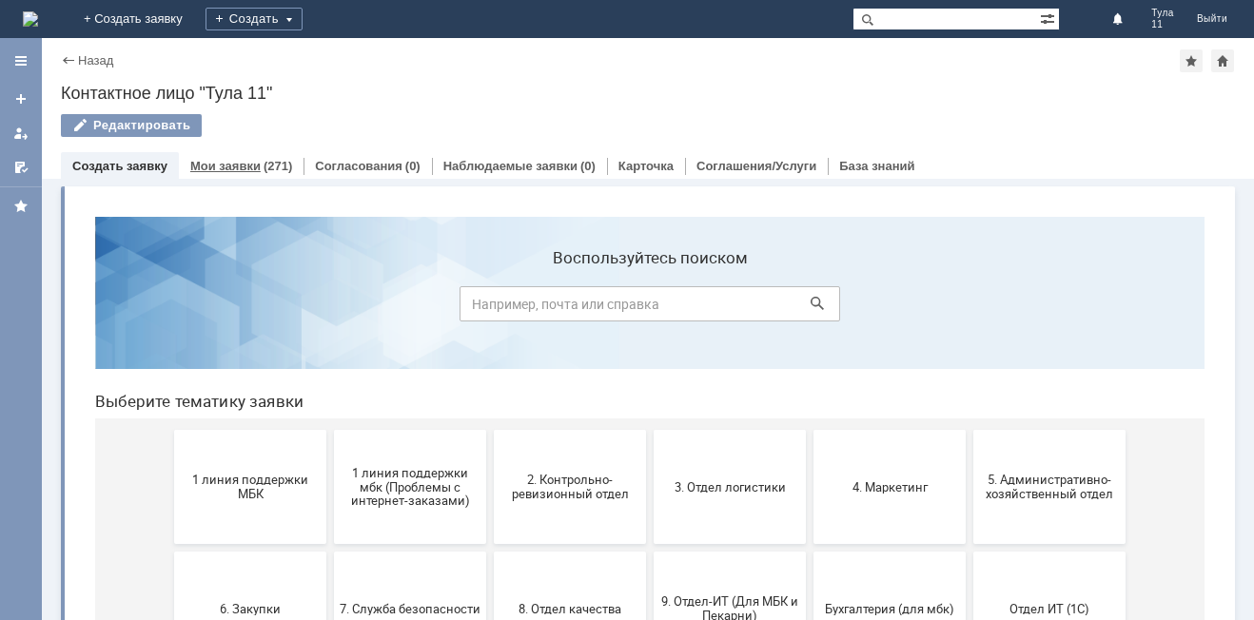
click at [239, 171] on link "Мои заявки" at bounding box center [225, 166] width 70 height 14
